Goal: Task Accomplishment & Management: Use online tool/utility

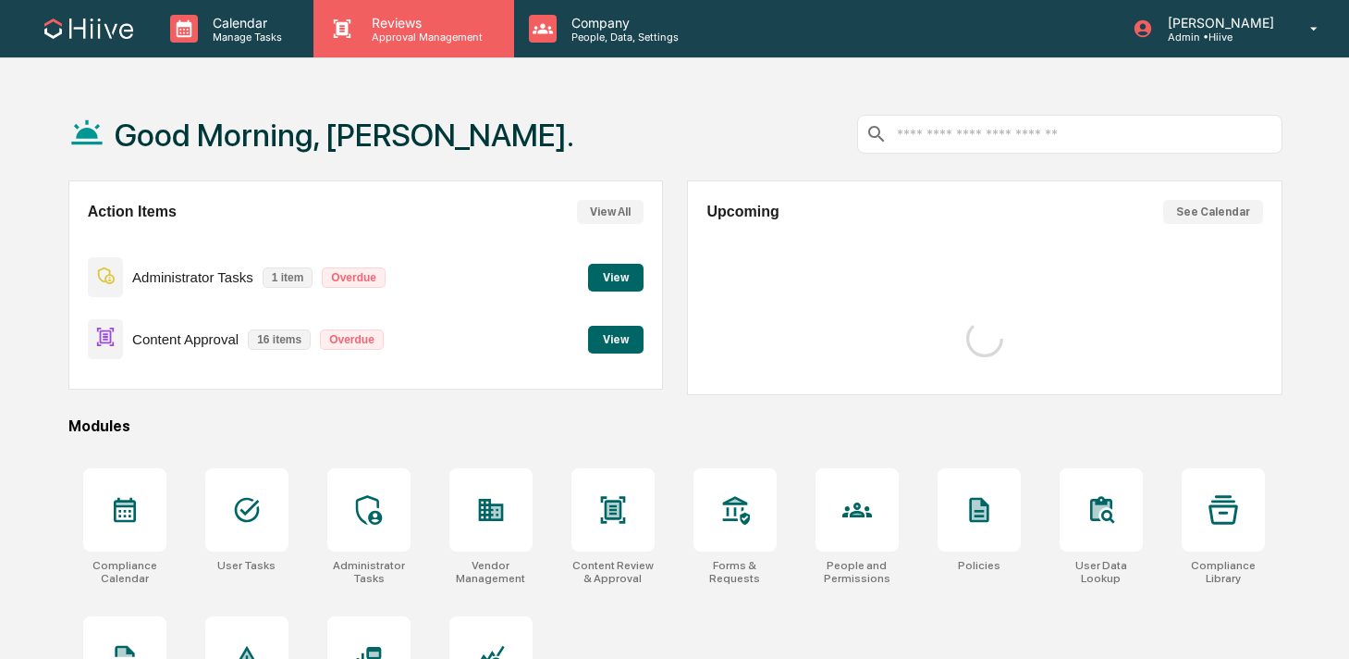
click at [353, 38] on icon at bounding box center [342, 29] width 28 height 28
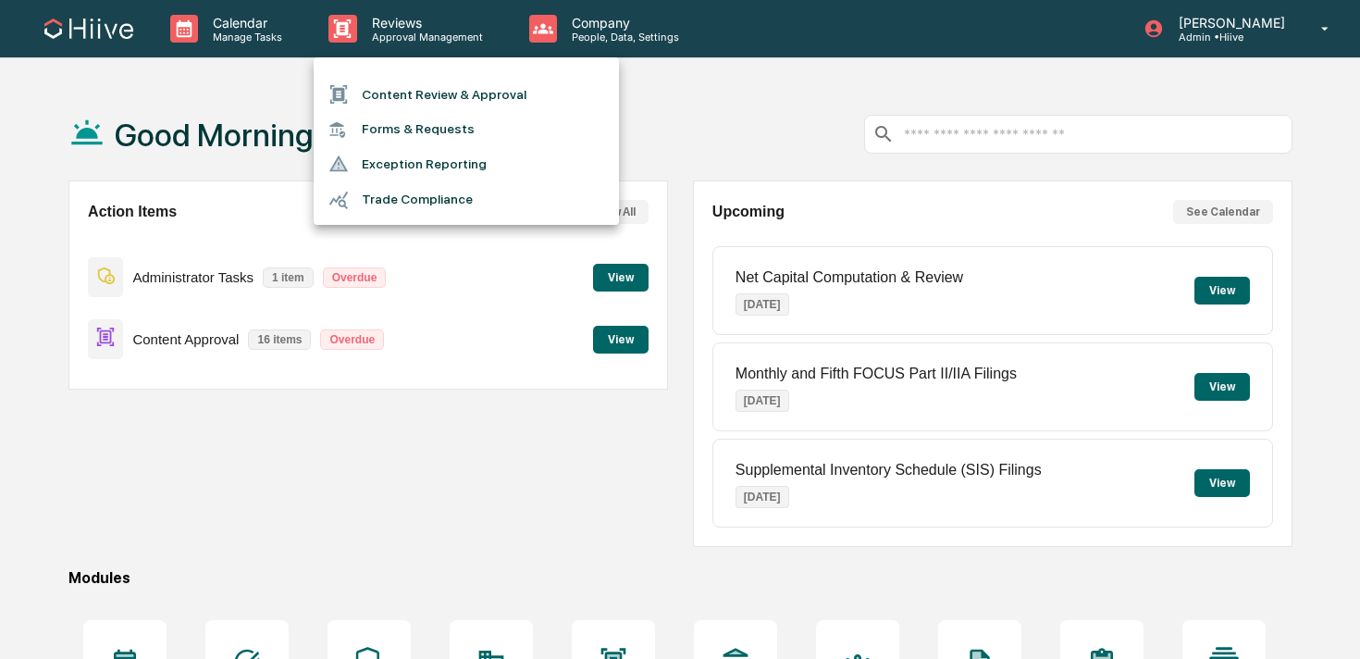
click at [354, 91] on div at bounding box center [344, 94] width 33 height 20
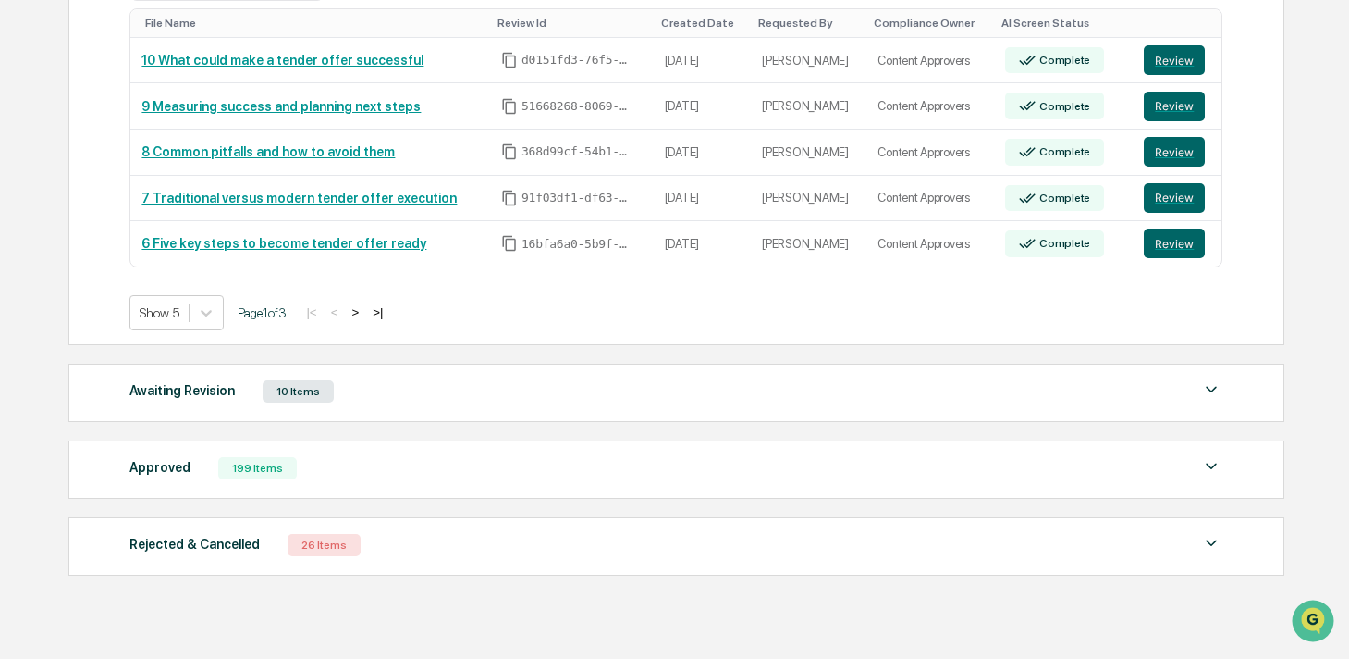
scroll to position [351, 0]
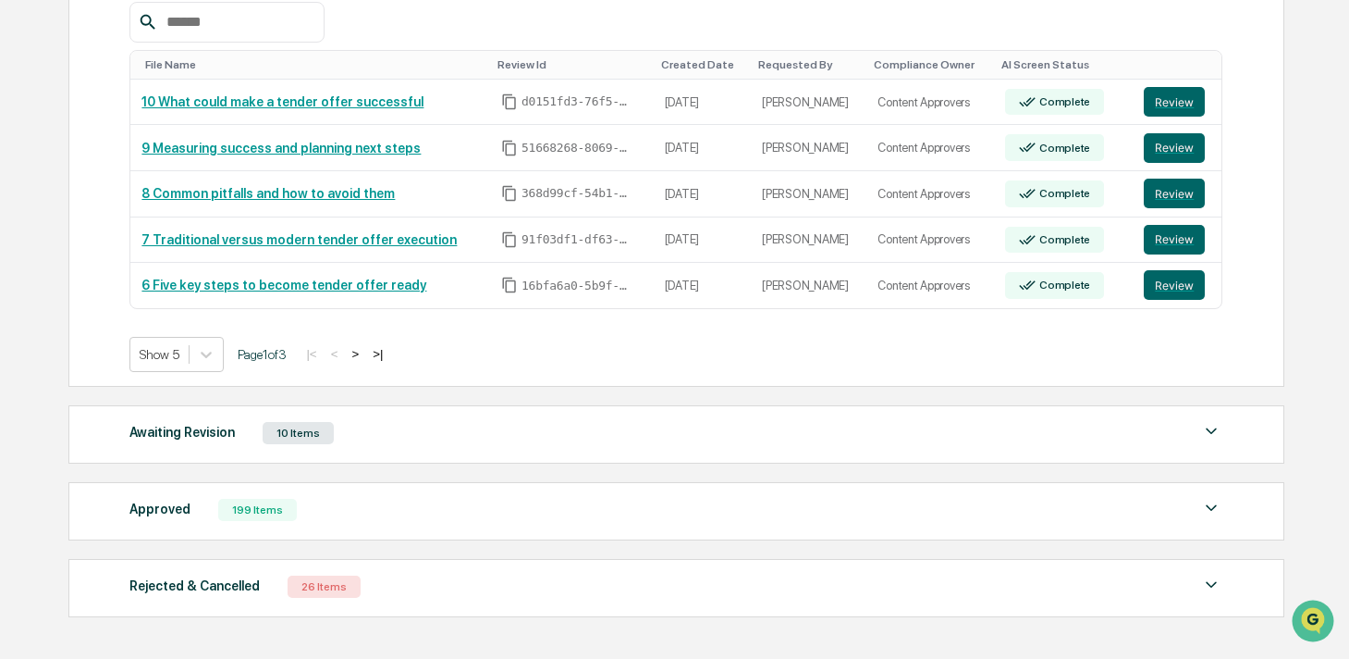
click at [364, 356] on button ">" at bounding box center [355, 354] width 18 height 16
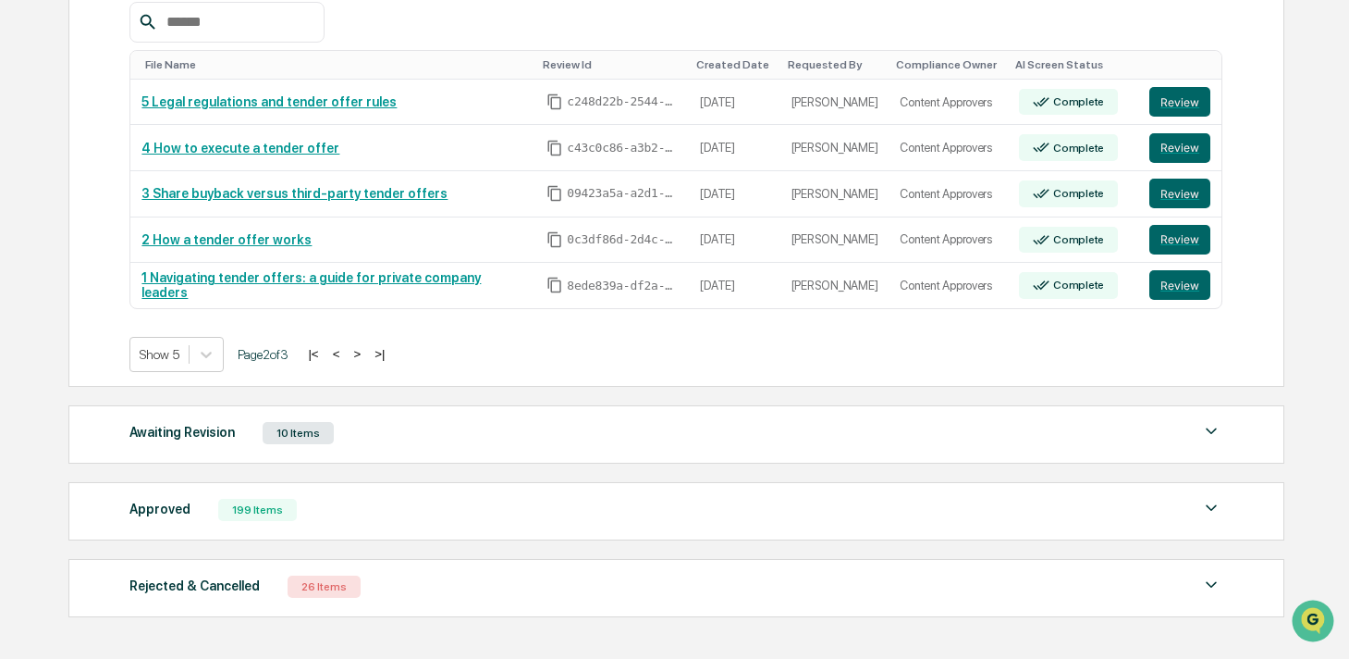
click at [346, 355] on button "<" at bounding box center [336, 354] width 18 height 16
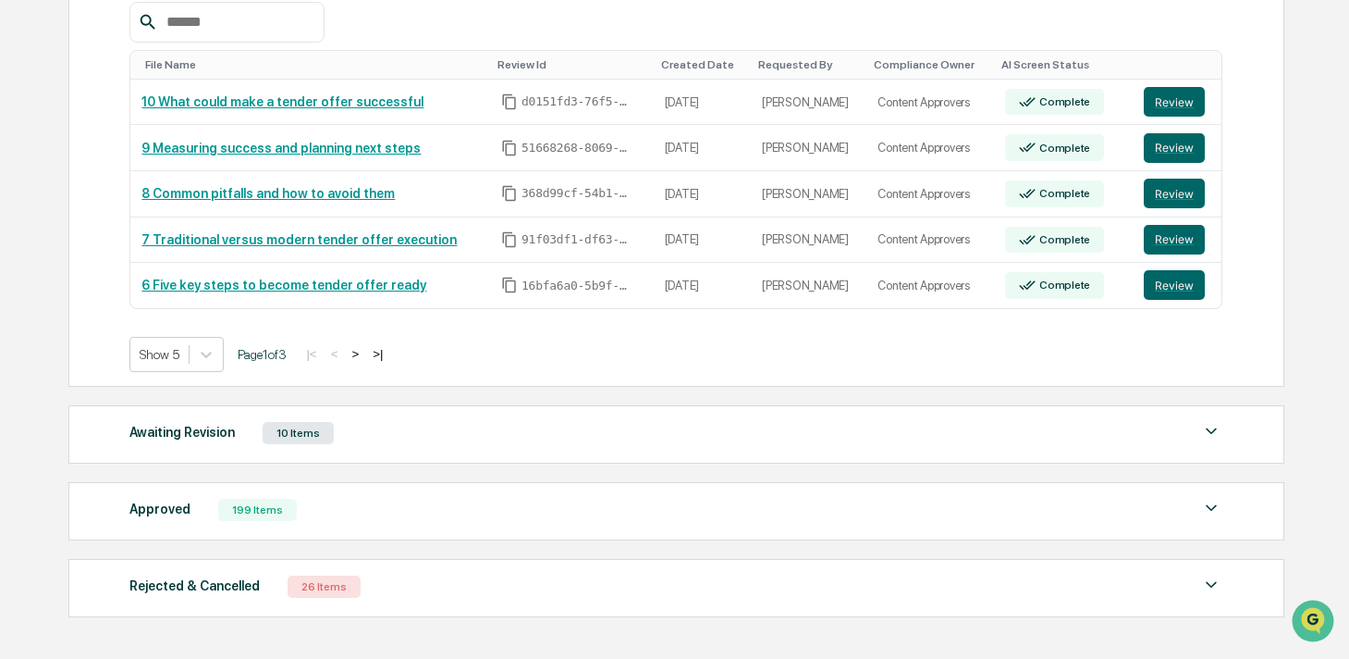
click at [364, 352] on button ">" at bounding box center [355, 354] width 18 height 16
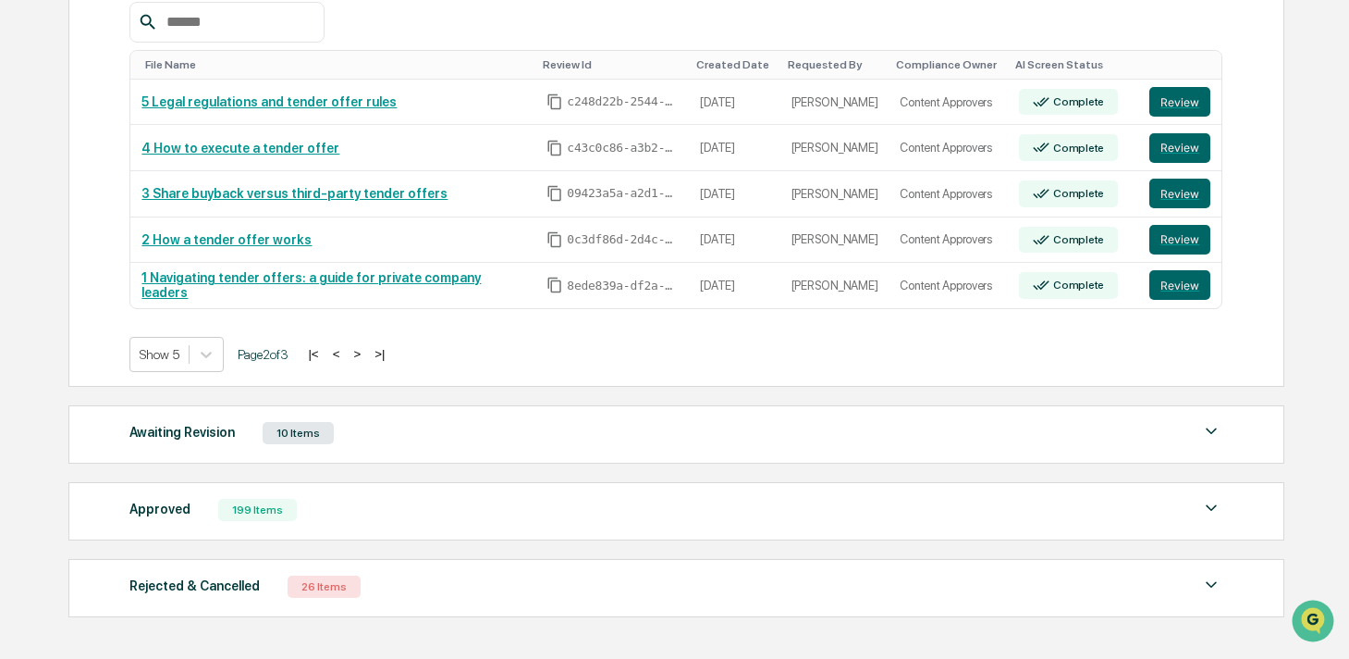
click at [366, 352] on button ">" at bounding box center [357, 354] width 18 height 16
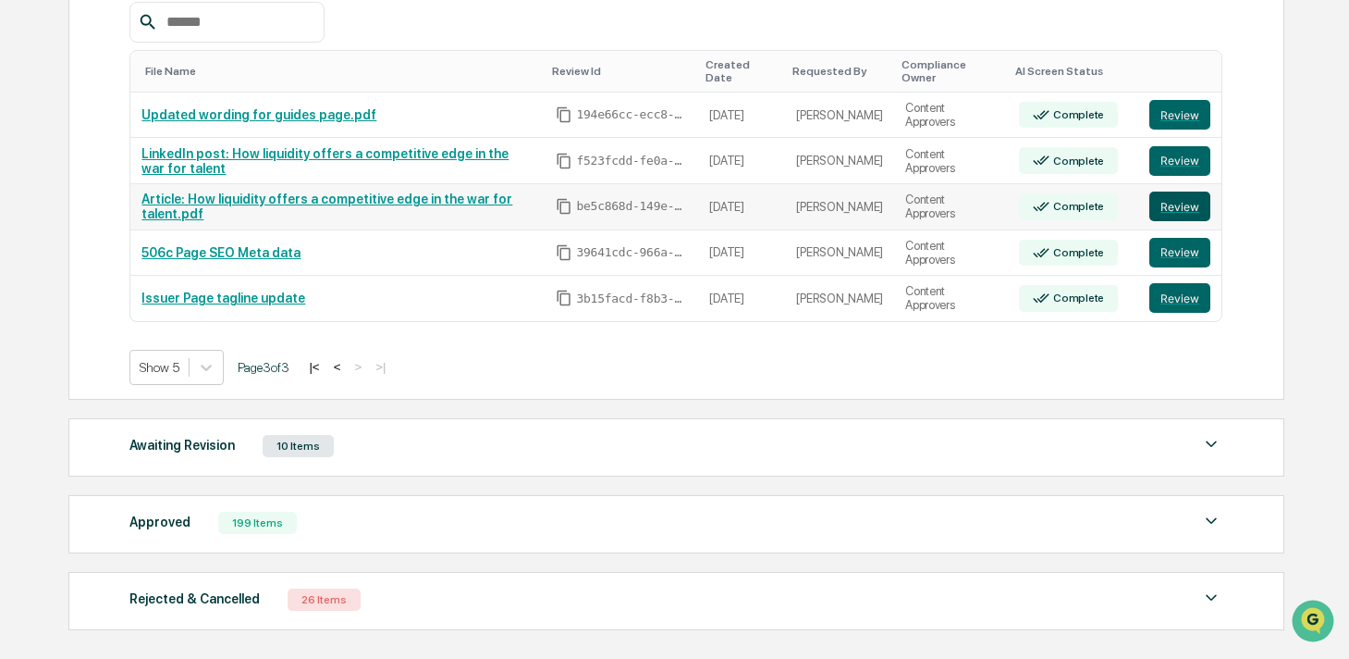
click at [1201, 206] on button "Review" at bounding box center [1180, 206] width 61 height 30
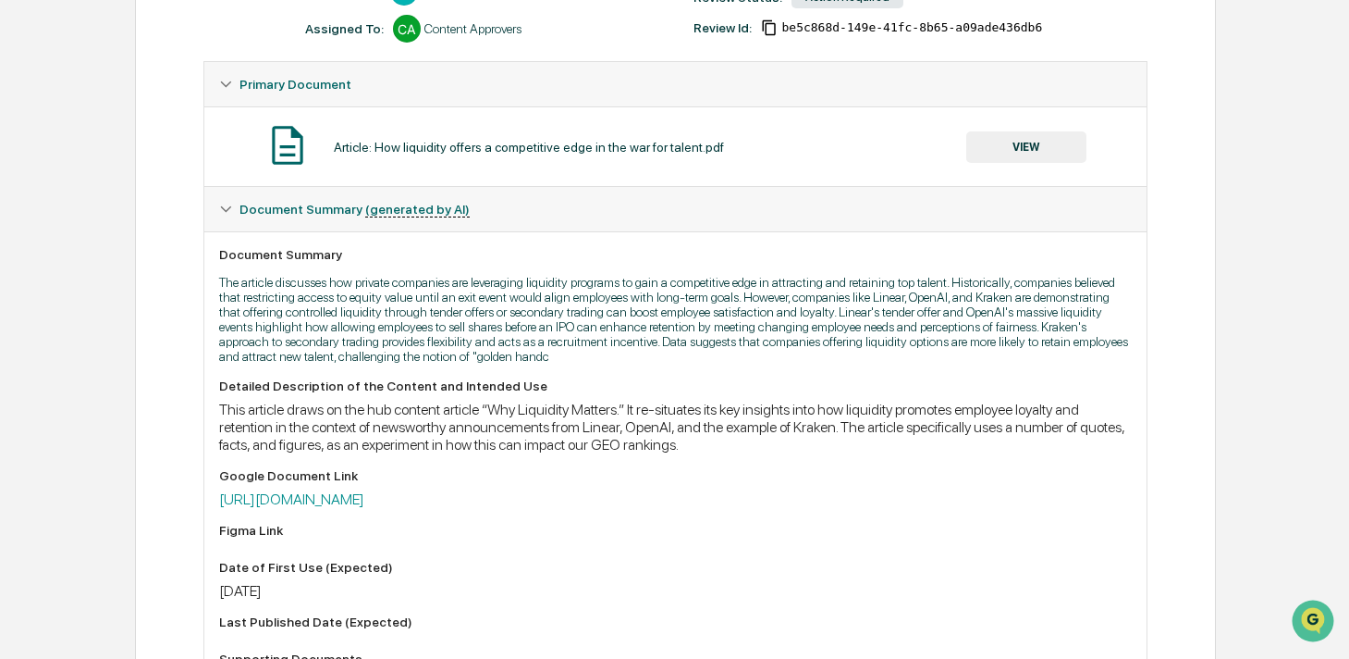
click at [1003, 156] on button "VIEW" at bounding box center [1027, 146] width 120 height 31
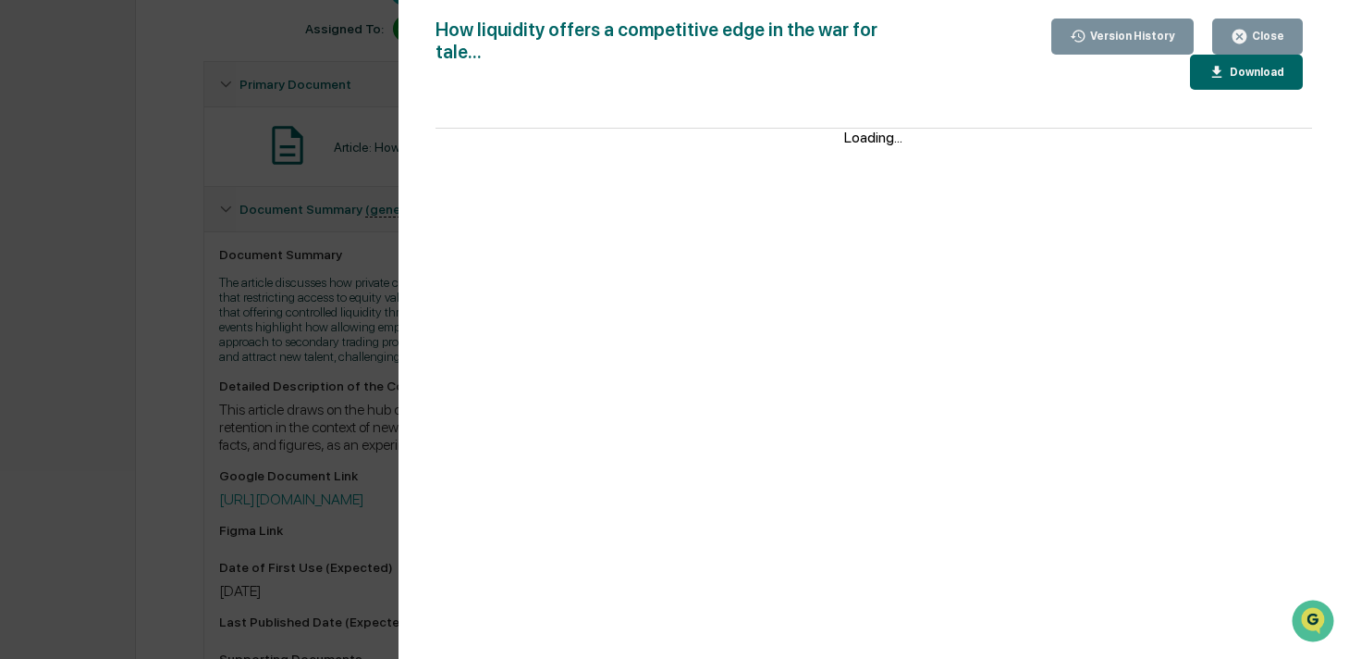
click at [336, 291] on div "Version History 09/04/2025, 06:15 PM Kate Wilson 09/04/2025, 06:12 PM Kate Wils…" at bounding box center [674, 329] width 1349 height 659
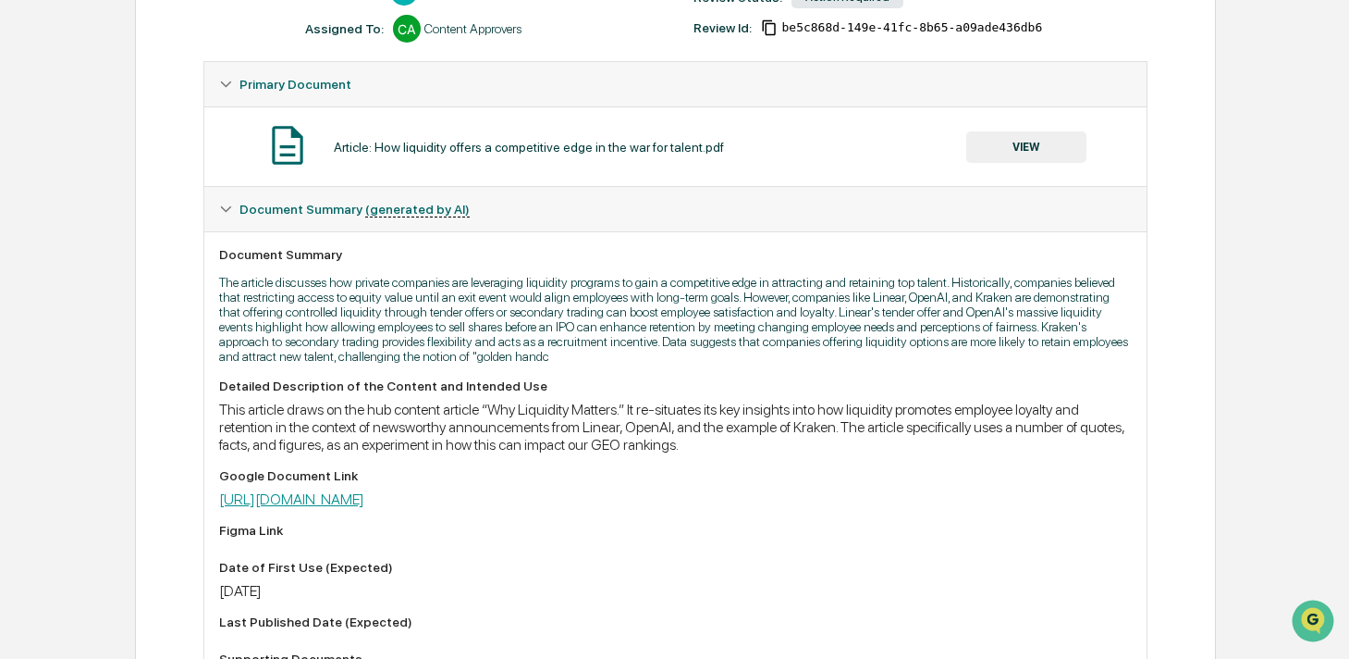
click at [364, 508] on link "https://docs.google.com/document/d/10GhCTwg5_0Oru9OraY6xLMp3_PH8dkMrDoEBDpkUlbM…" at bounding box center [291, 499] width 145 height 18
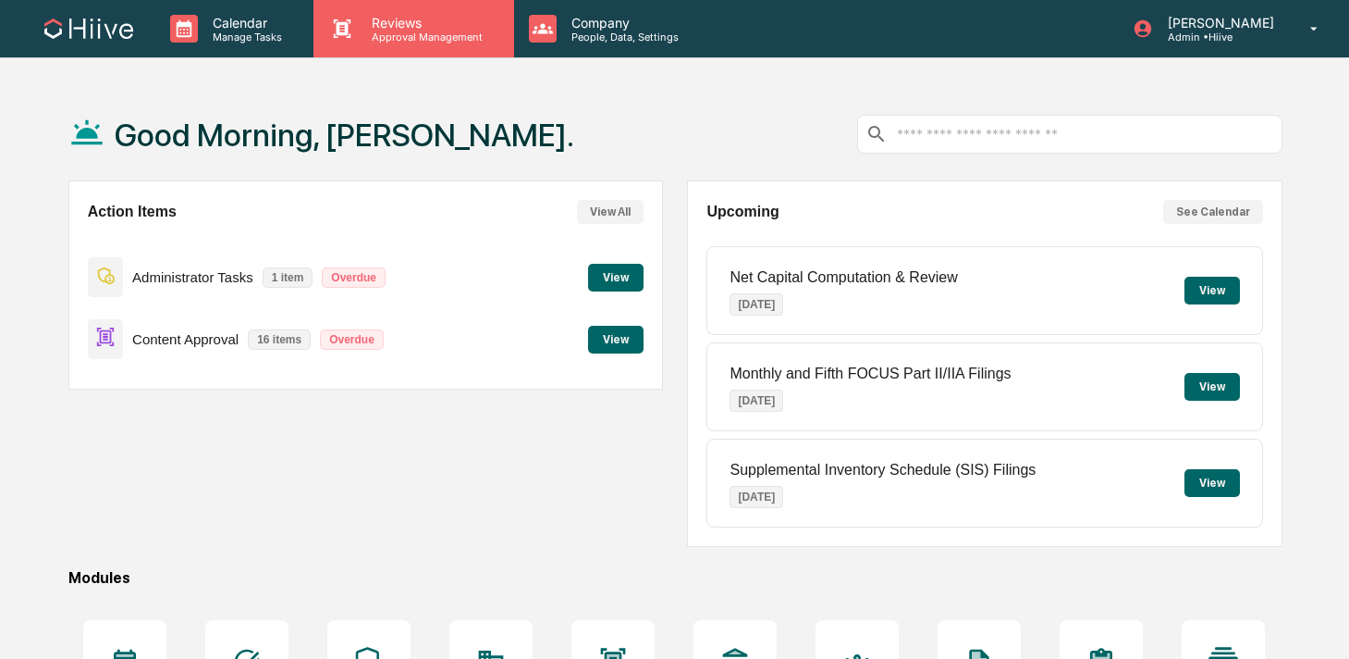
click at [351, 44] on div "Reviews Approval Management" at bounding box center [414, 28] width 200 height 57
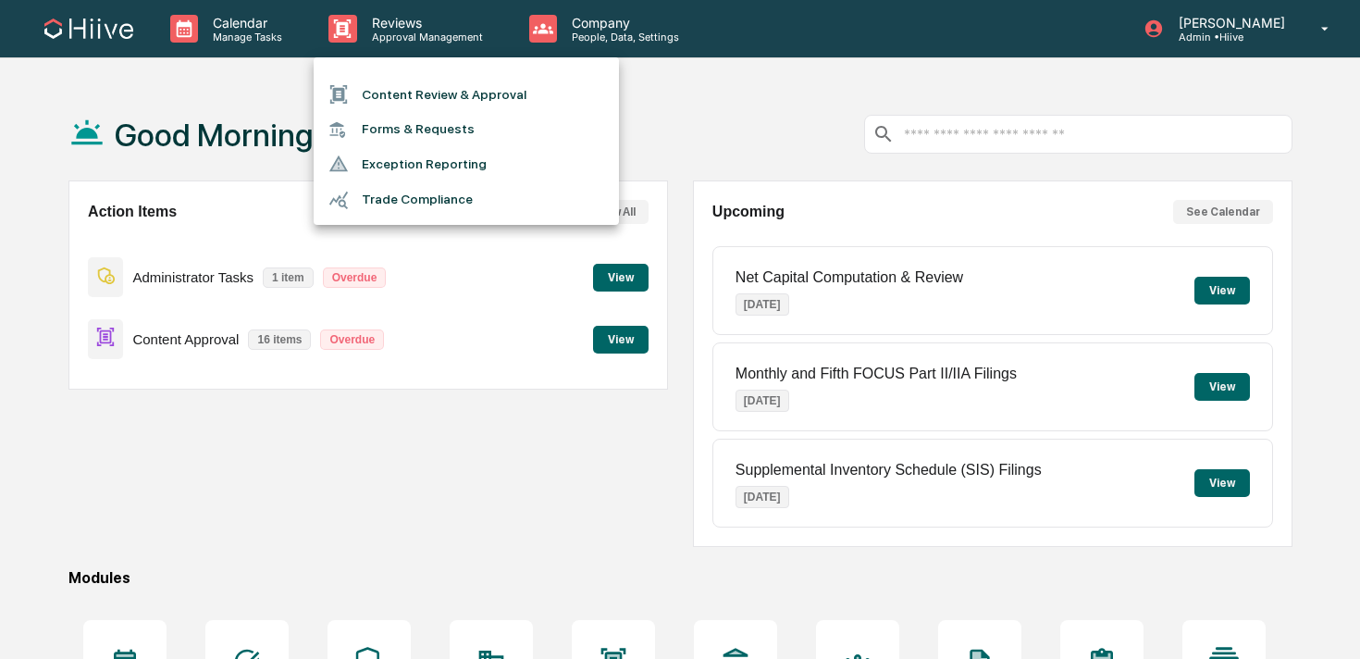
click at [356, 74] on ul "Content Review & Approval Forms & Requests Exception Reporting Trade Compliance" at bounding box center [466, 140] width 305 height 167
click at [351, 85] on div at bounding box center [344, 94] width 33 height 20
